Goal: Information Seeking & Learning: Check status

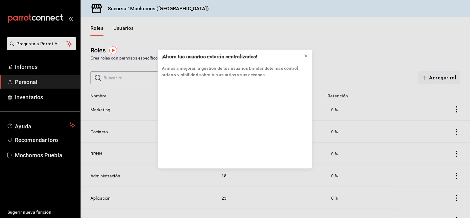
click at [32, 67] on div "¡Ahora tus usuarios estarán centralizados! Vamos a mejorar la gestión de tus us…" at bounding box center [235, 109] width 470 height 218
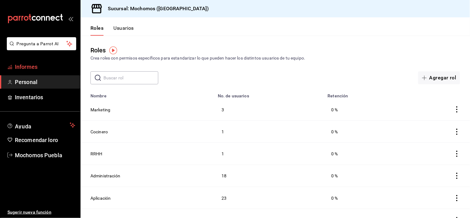
click at [33, 71] on span "Informes" at bounding box center [45, 67] width 60 height 8
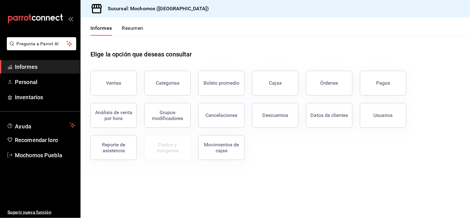
click at [379, 88] on button "Pagos" at bounding box center [383, 83] width 47 height 25
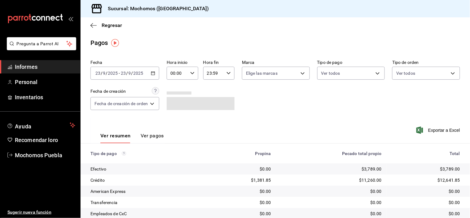
click at [191, 72] on icon "button" at bounding box center [192, 73] width 4 height 4
click at [175, 95] on font "05" at bounding box center [175, 94] width 5 height 5
type input "05:00"
click at [266, 101] on div at bounding box center [235, 109] width 470 height 218
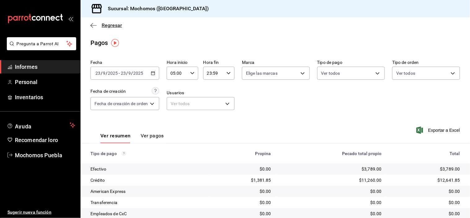
click at [92, 26] on icon "button" at bounding box center [94, 26] width 6 height 6
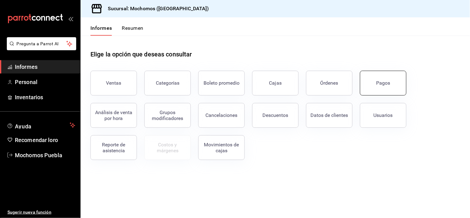
click at [378, 86] on button "Pagos" at bounding box center [383, 83] width 47 height 25
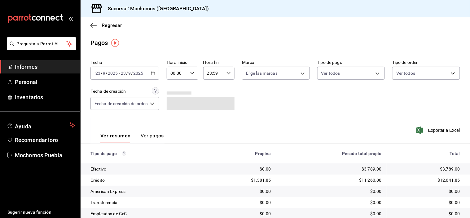
click at [189, 72] on div "00:00 Hora inicio" at bounding box center [182, 73] width 31 height 13
click at [175, 94] on button "03" at bounding box center [175, 99] width 13 height 12
type input "03:00"
click at [289, 107] on div at bounding box center [235, 109] width 470 height 218
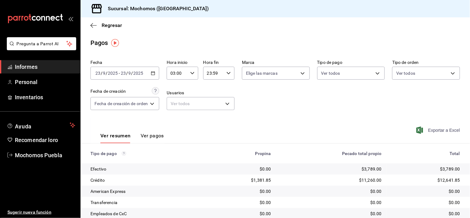
click at [427, 76] on body "Pregunta a Parrot AI Informes Personal Inventarios Ayuda Recomendar loro Mochom…" at bounding box center [235, 109] width 470 height 218
click at [393, 118] on li "Bar" at bounding box center [423, 118] width 66 height 14
type input "c7bc0ce2-274d-49fd-89f5-4bcf8044acf9"
checkbox input "true"
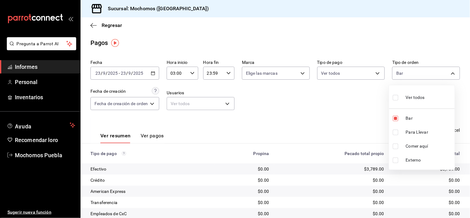
click at [335, 100] on div at bounding box center [235, 109] width 470 height 218
